Goal: Transaction & Acquisition: Purchase product/service

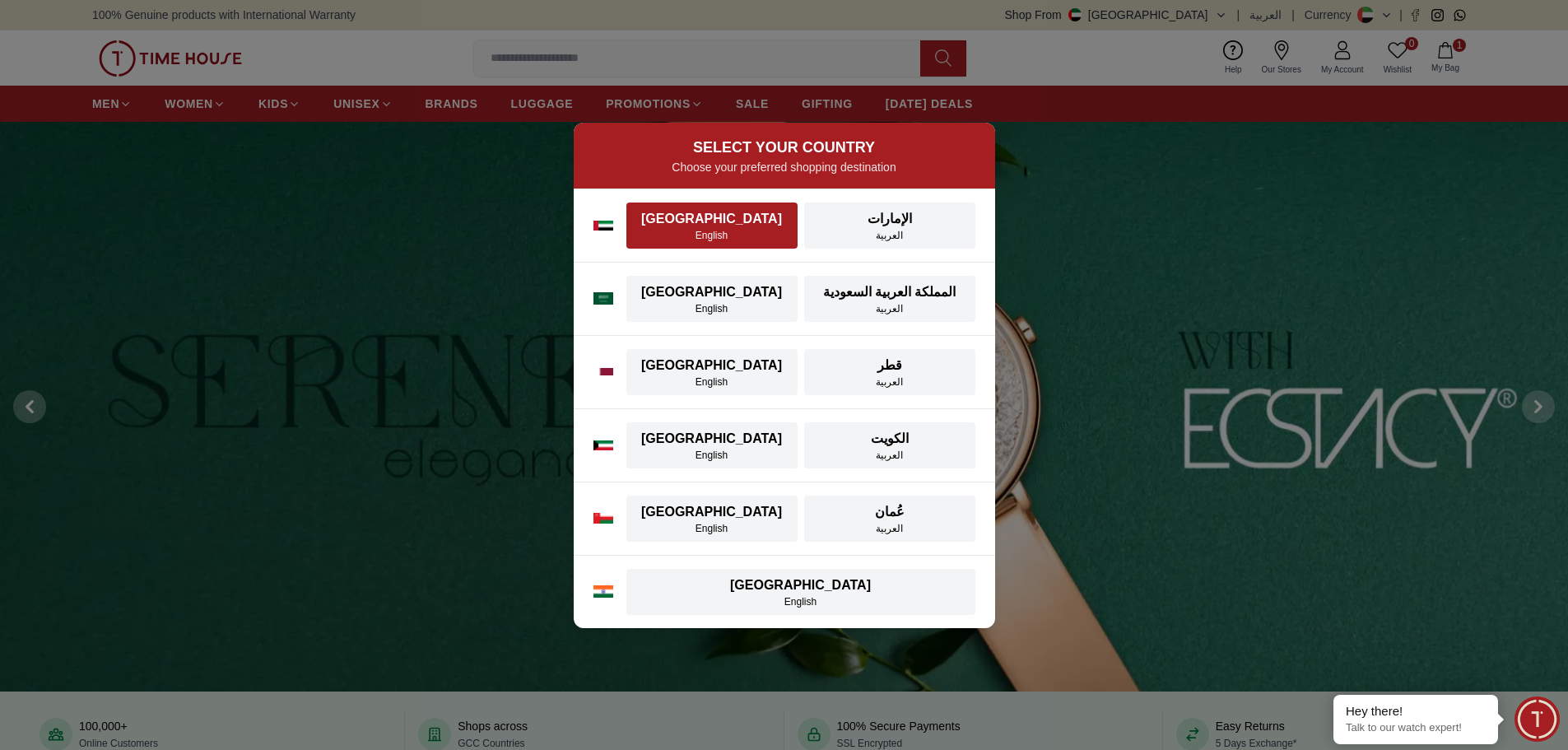
click at [701, 221] on div "[GEOGRAPHIC_DATA]" at bounding box center [712, 219] width 152 height 20
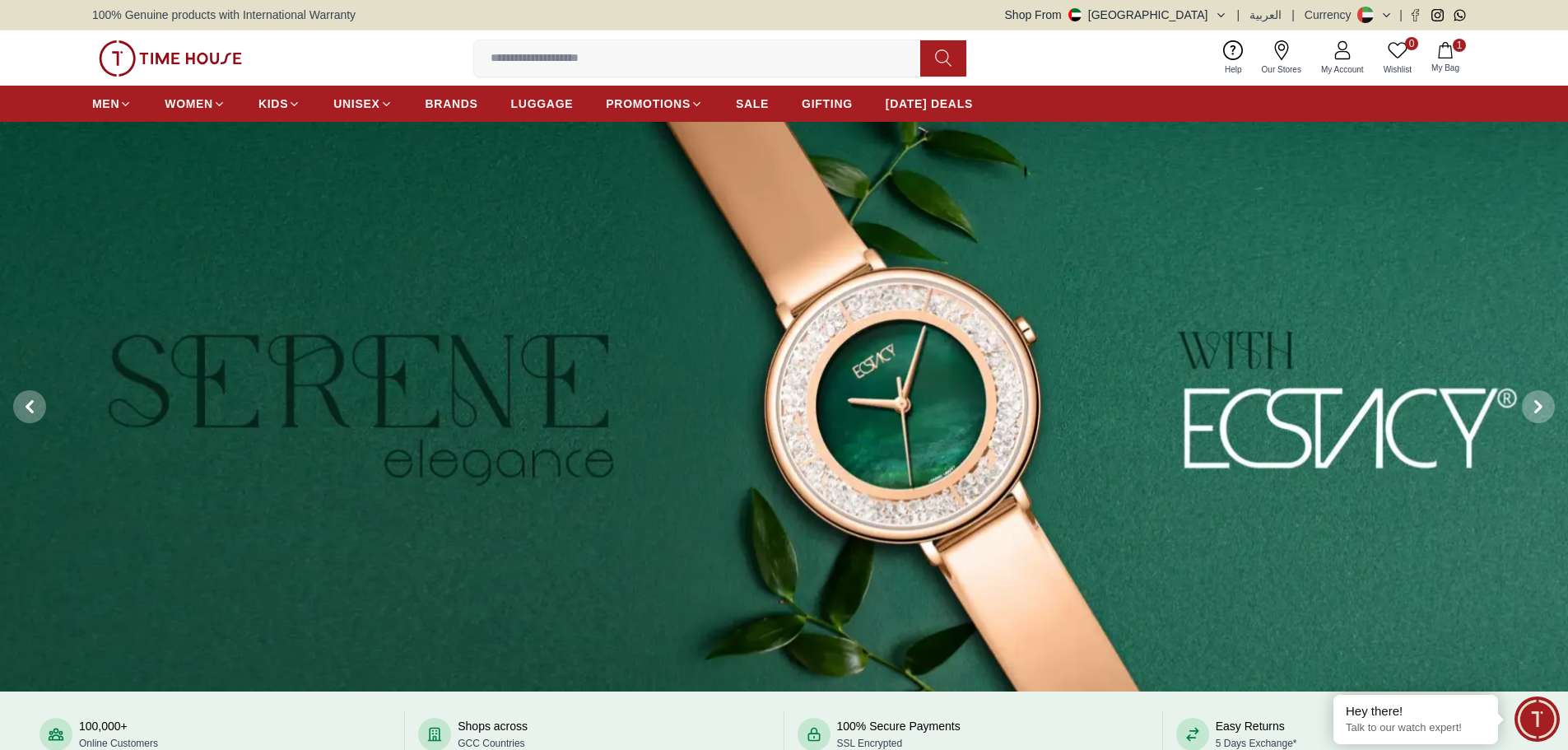
click at [581, 48] on input at bounding box center [704, 59] width 460 height 33
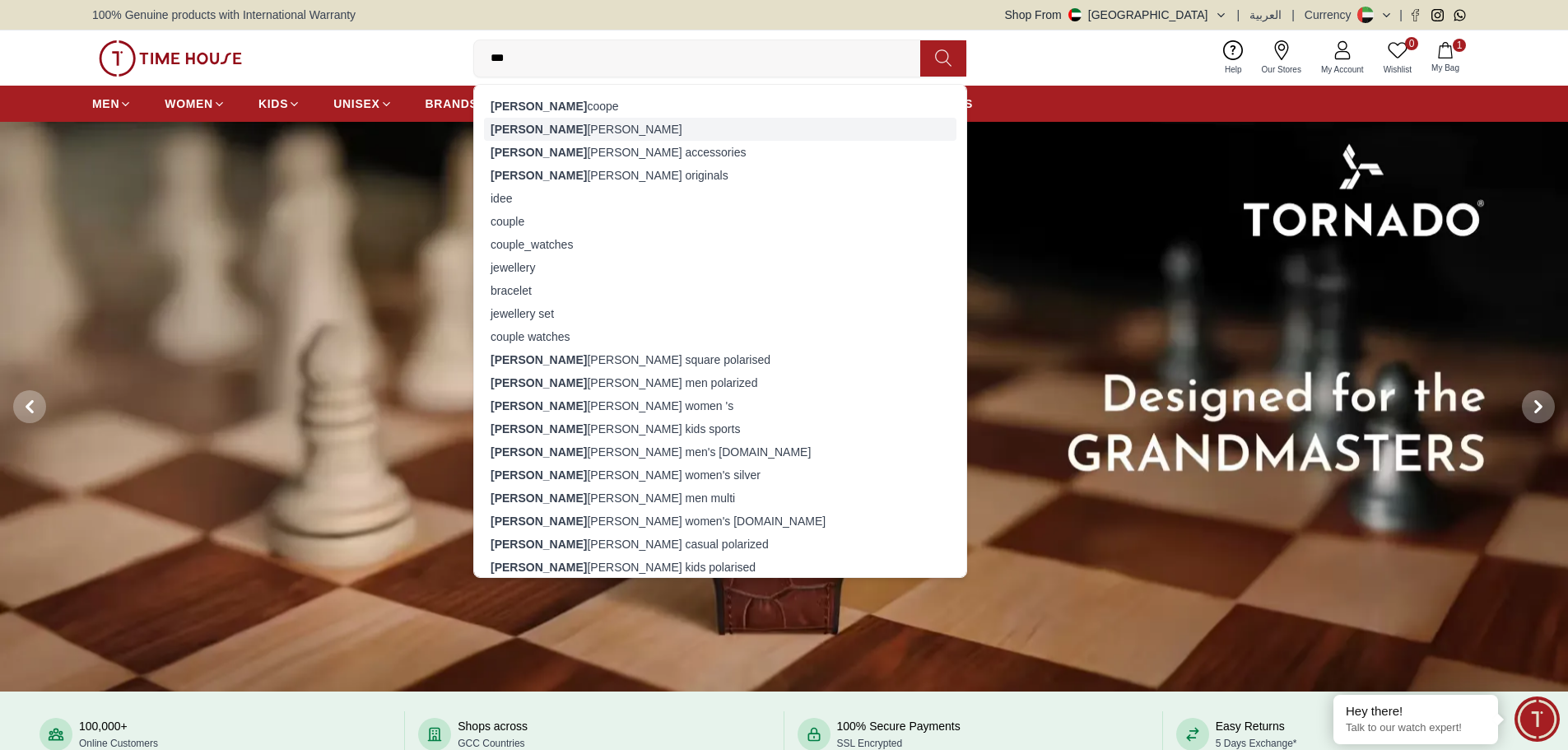
type input "***"
click at [534, 125] on div "[PERSON_NAME]" at bounding box center [720, 130] width 473 height 23
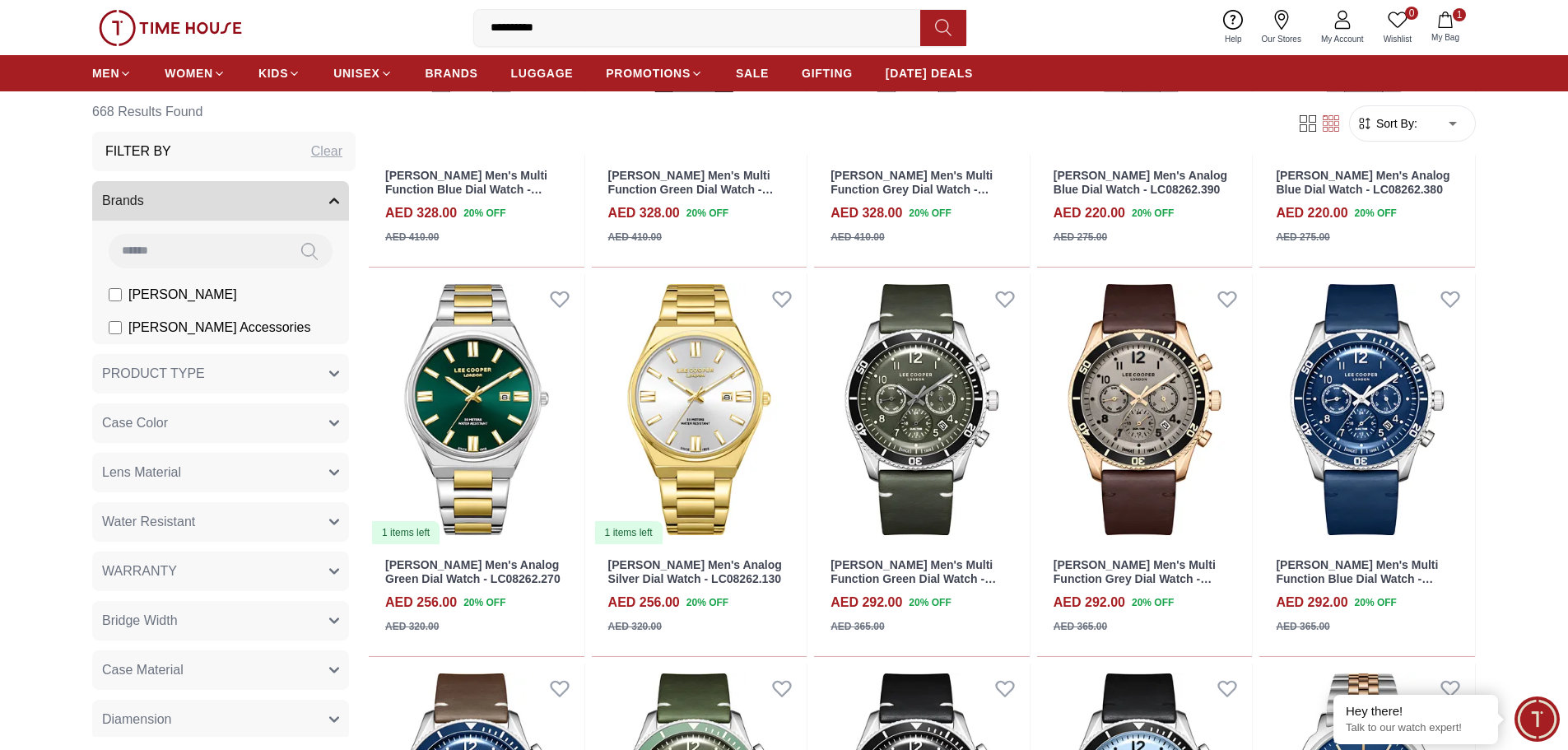
scroll to position [856, 0]
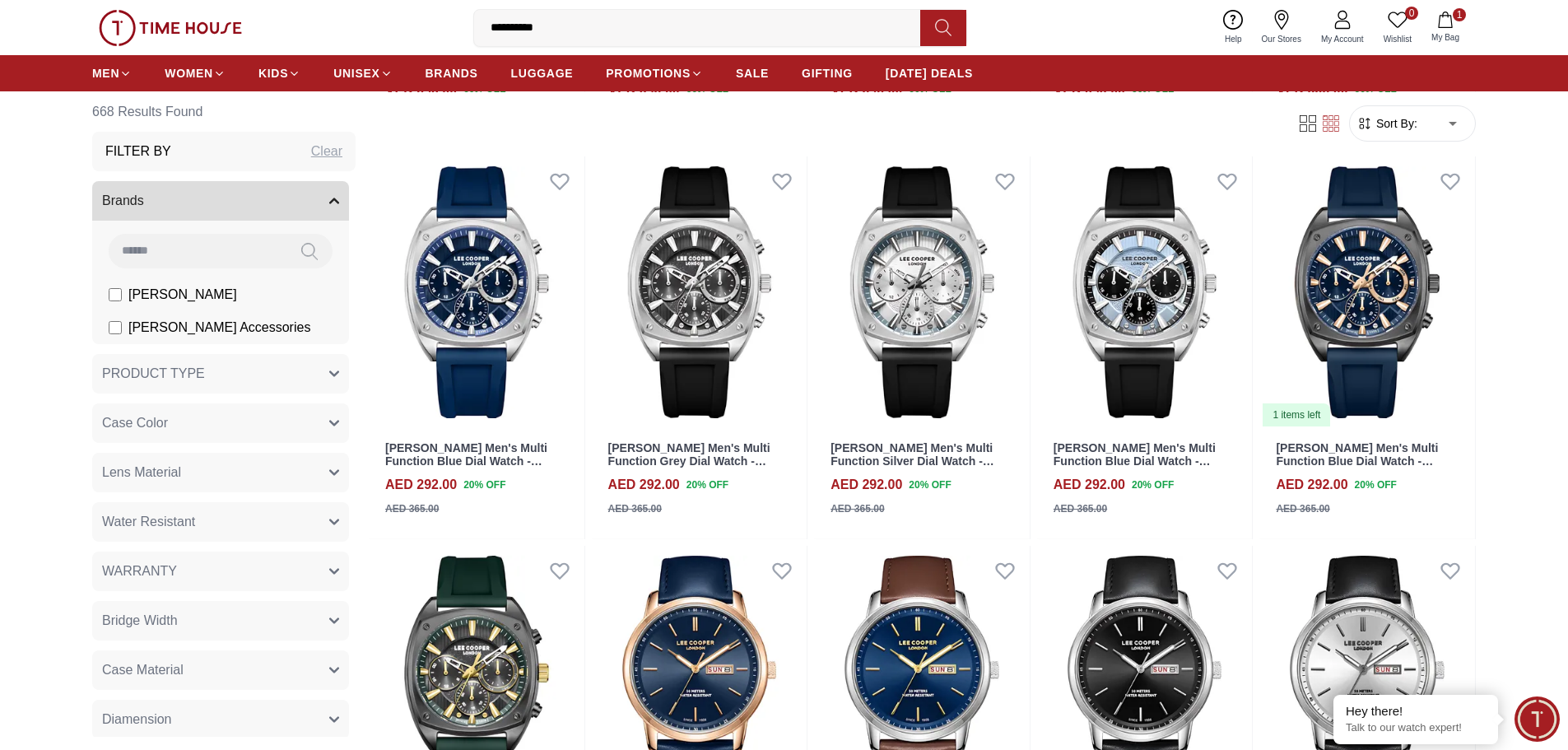
scroll to position [2469, 0]
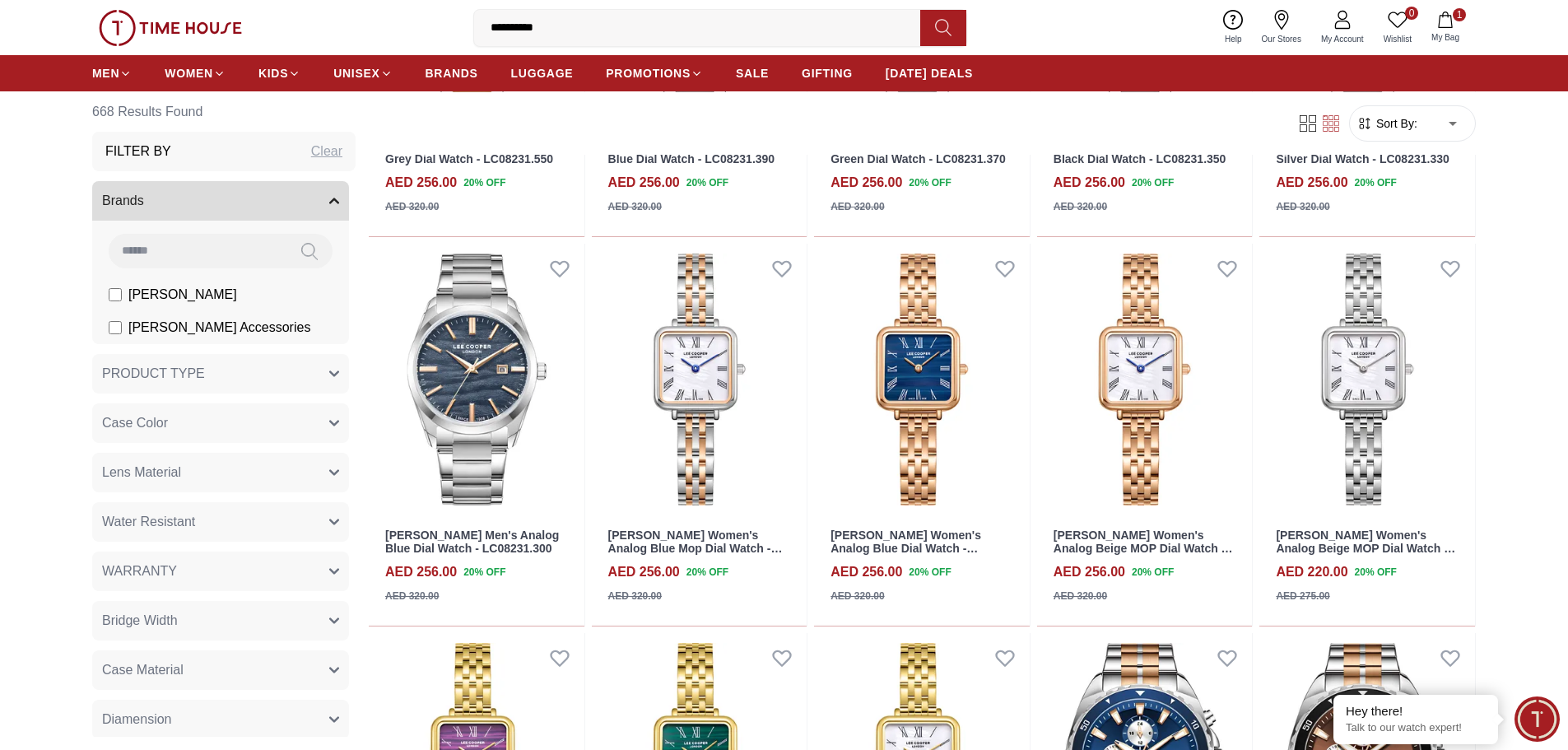
scroll to position [3719, 0]
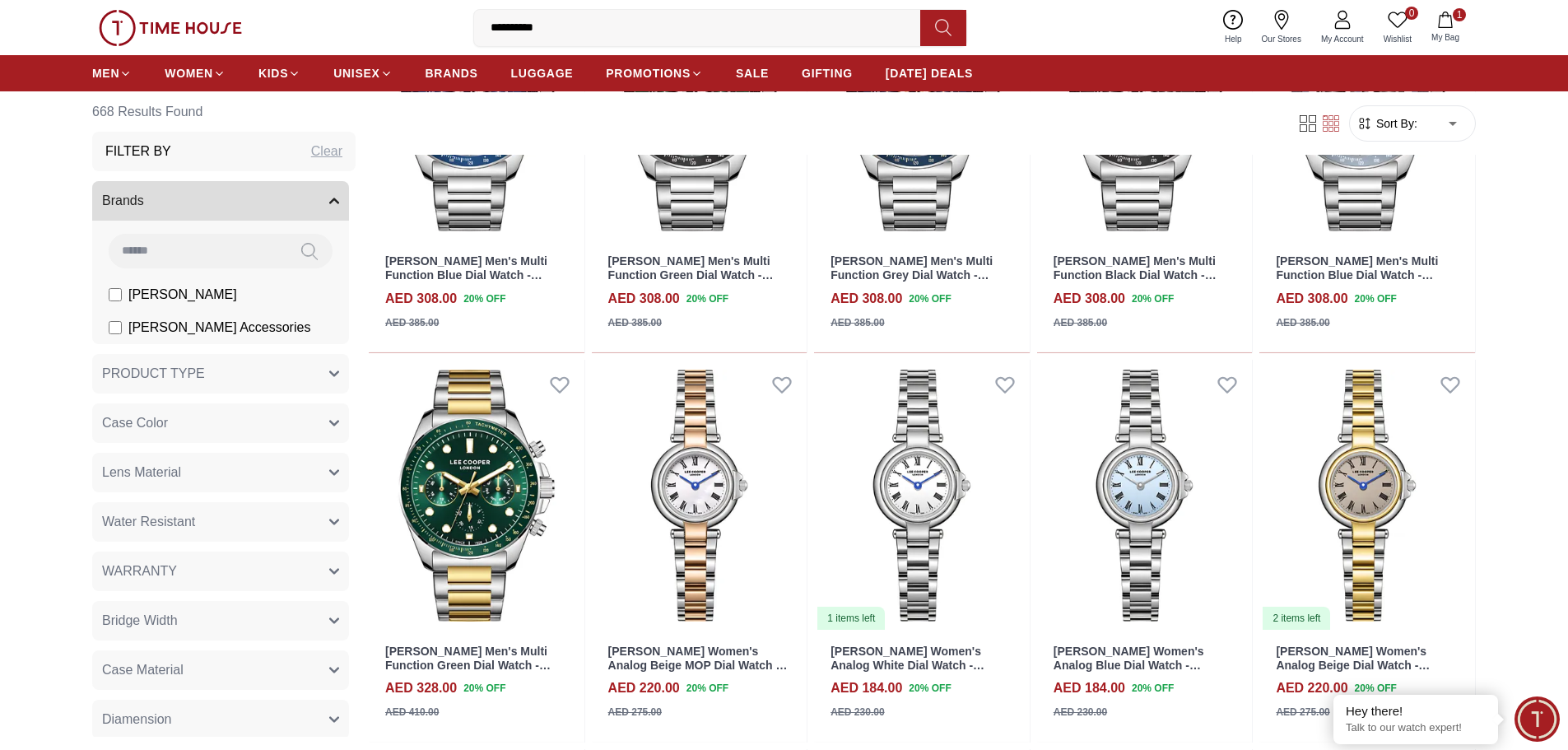
scroll to position [5626, 0]
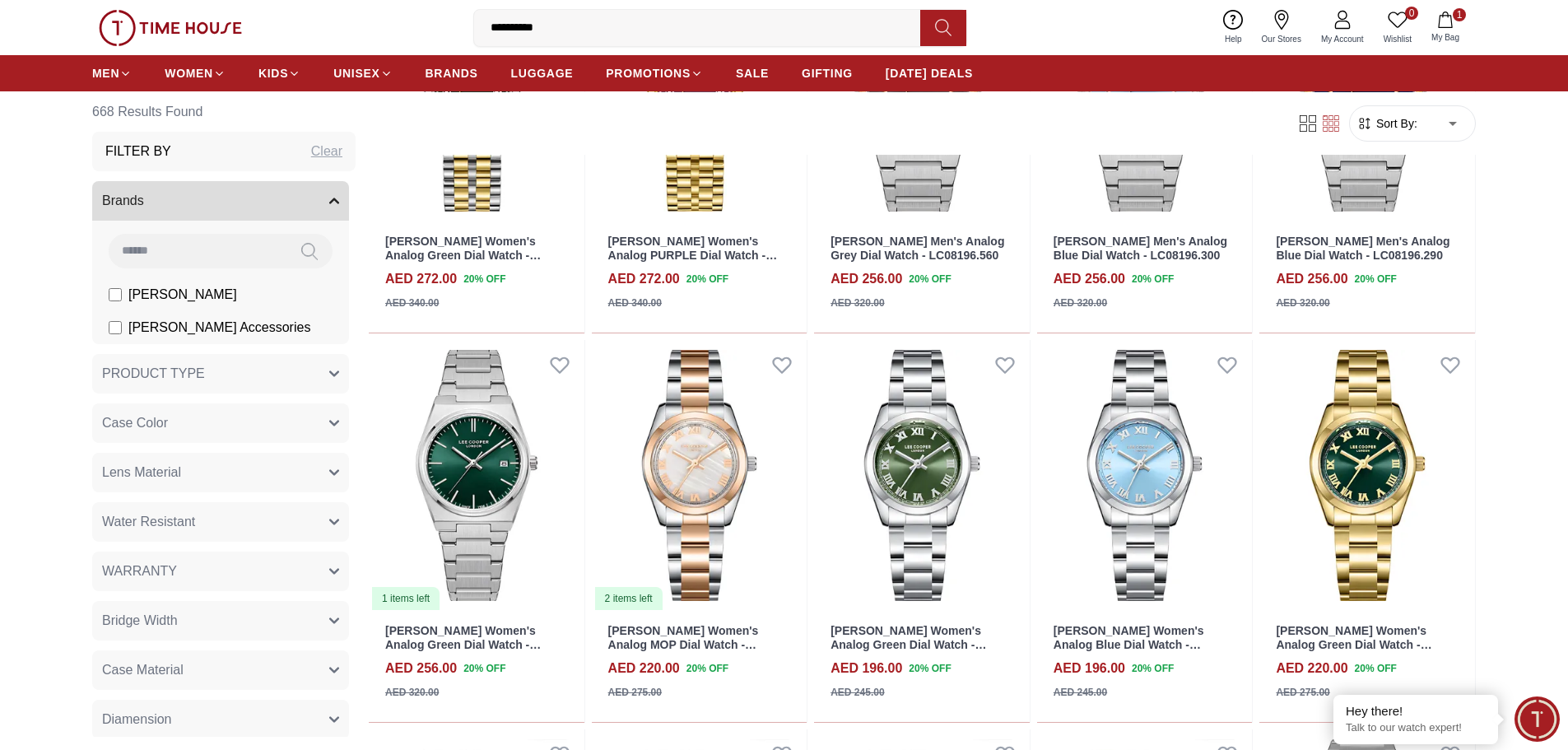
scroll to position [7594, 0]
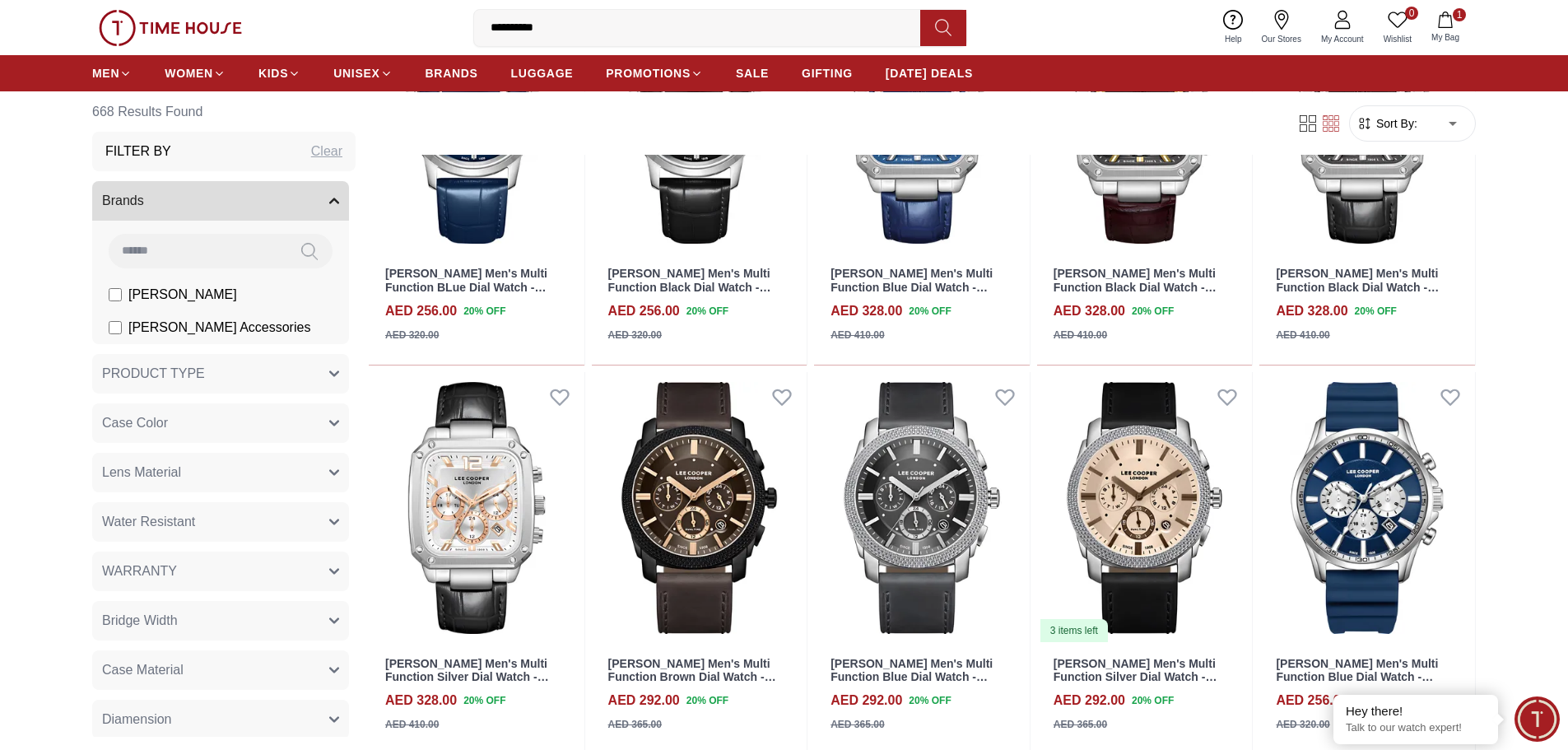
scroll to position [8513, 0]
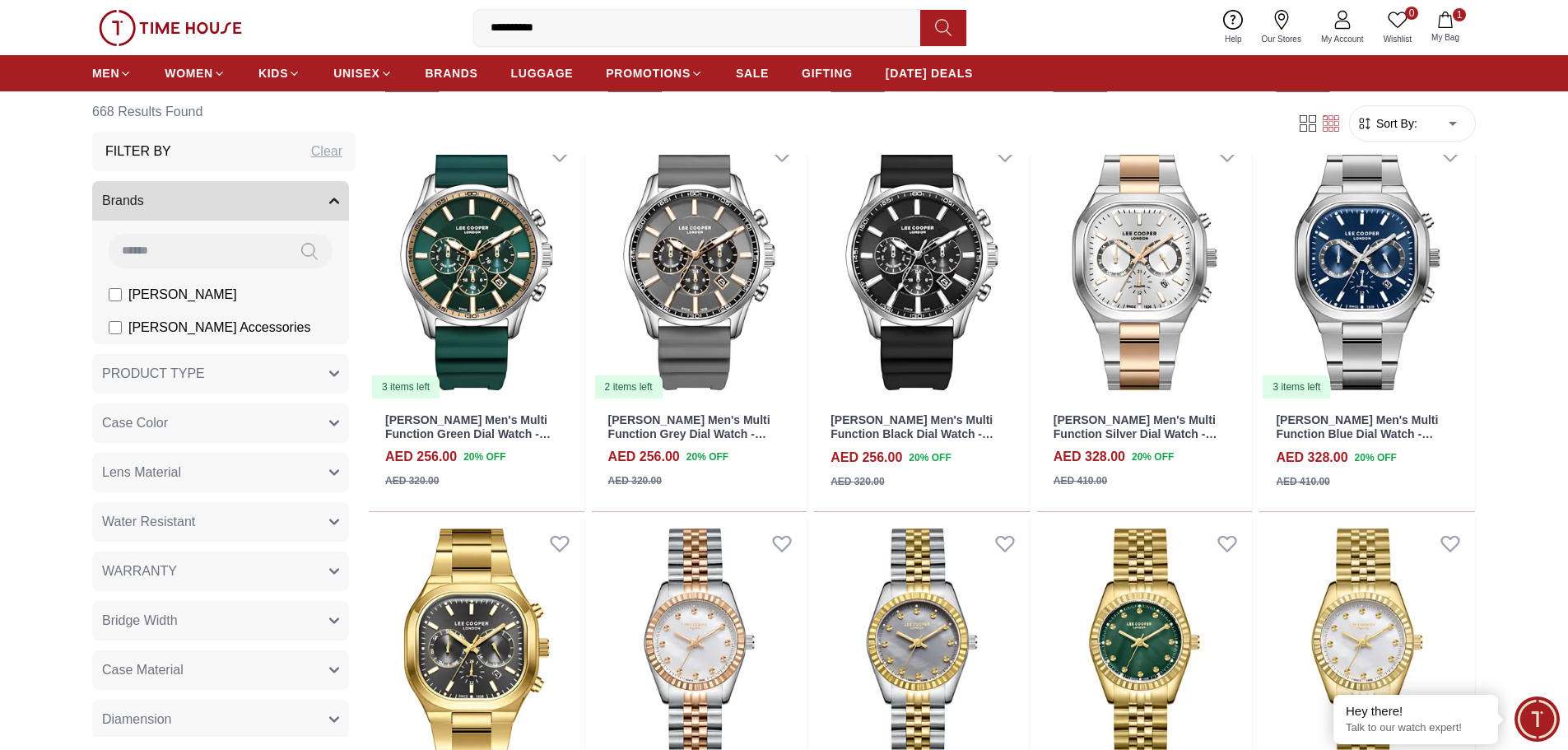
scroll to position [9070, 0]
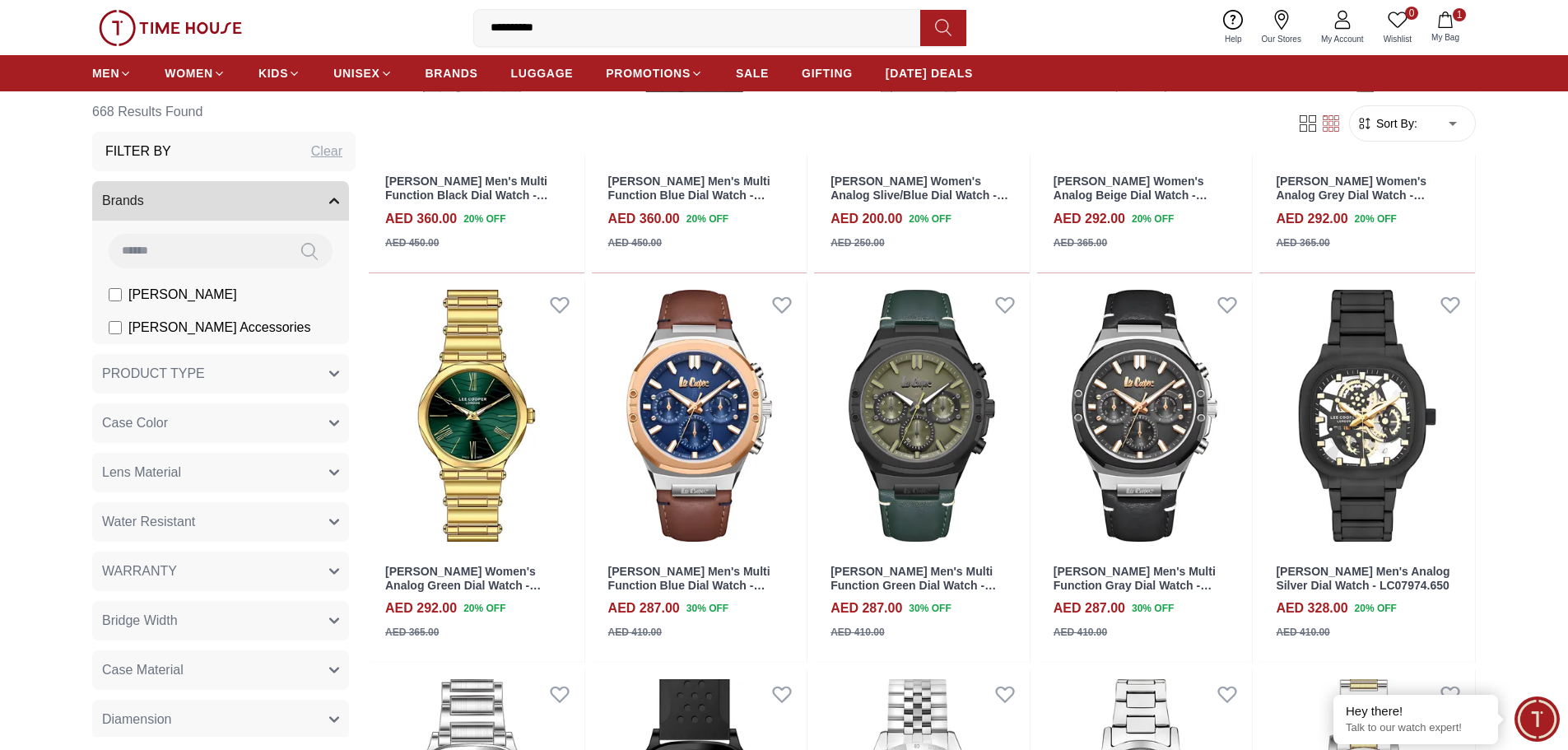
scroll to position [11339, 0]
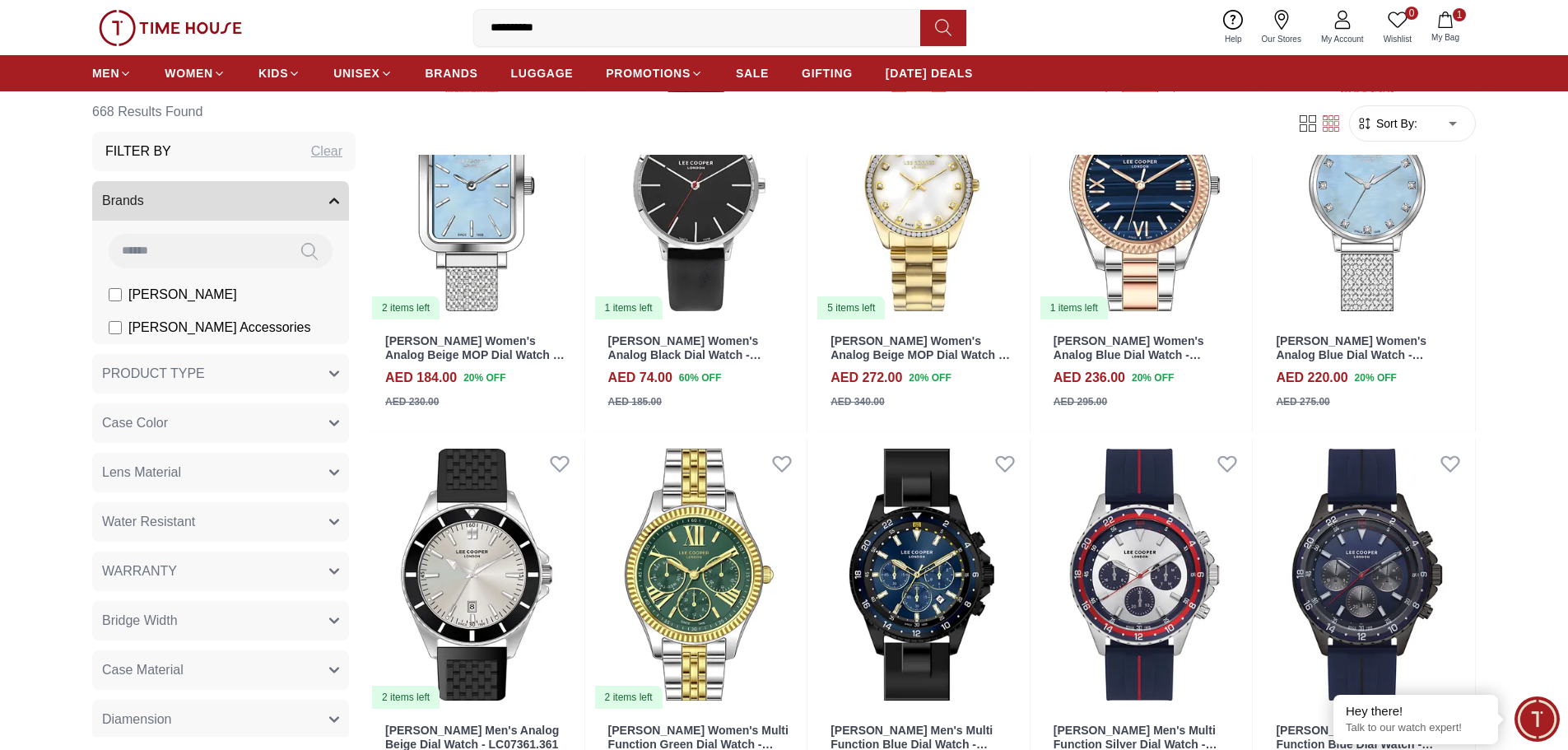
scroll to position [12684, 0]
